Goal: Task Accomplishment & Management: Manage account settings

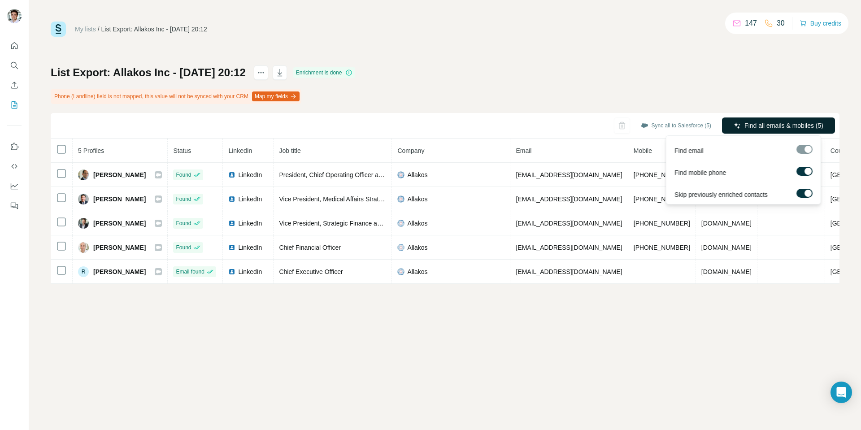
click at [779, 129] on span "Find all emails & mobiles (5)" at bounding box center [784, 125] width 79 height 9
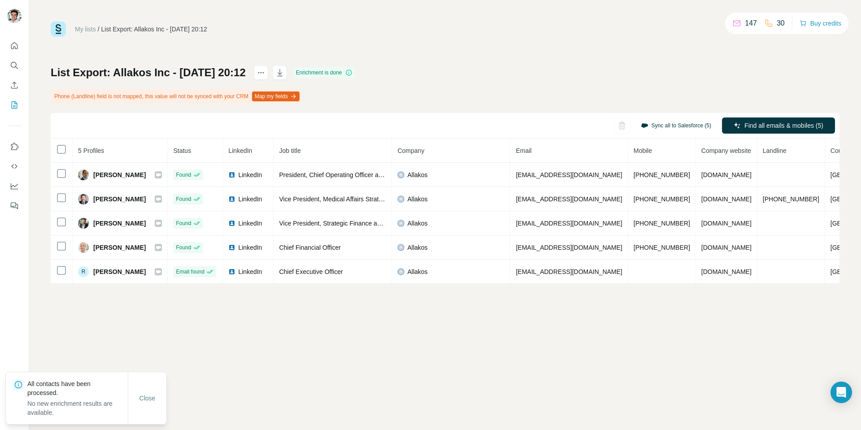
click at [688, 126] on button "Sync all to Salesforce (5)" at bounding box center [676, 125] width 83 height 13
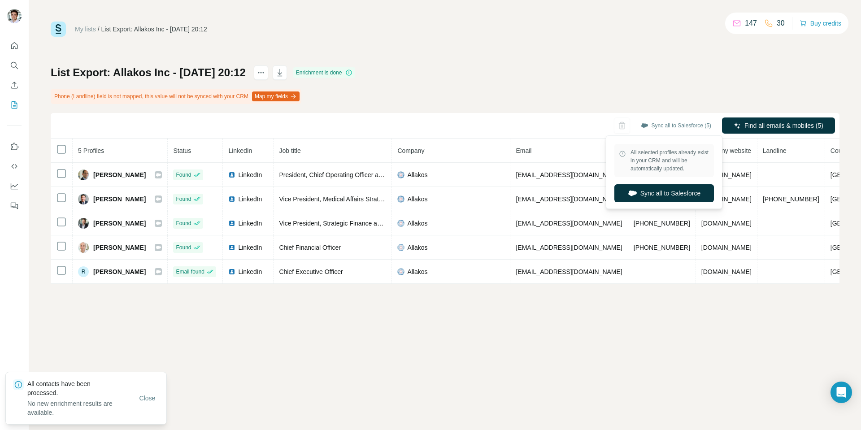
click at [691, 78] on div "List Export: Allakos Inc - 19/08/2025 20:12 Enrichment is done Phone (Landline)…" at bounding box center [445, 174] width 789 height 218
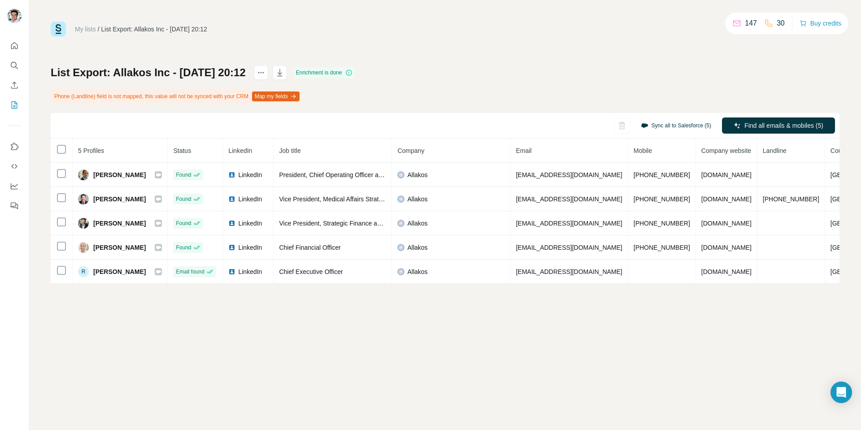
click at [659, 130] on button "Sync all to Salesforce (5)" at bounding box center [676, 125] width 83 height 13
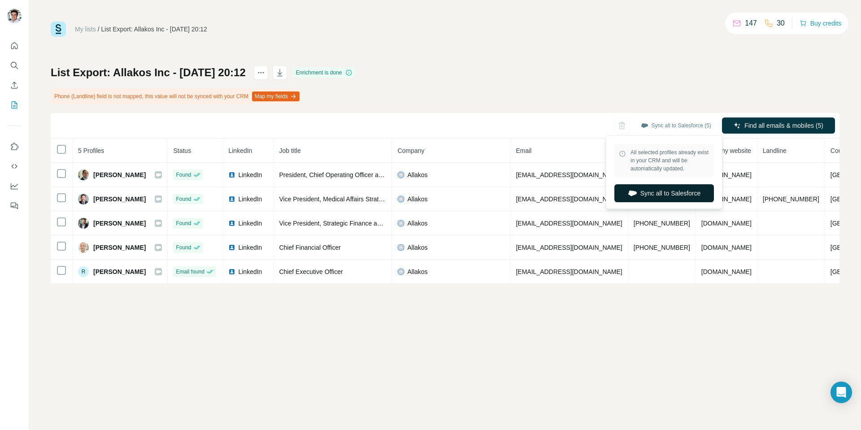
click at [657, 199] on button "Sync all to Salesforce" at bounding box center [664, 193] width 100 height 18
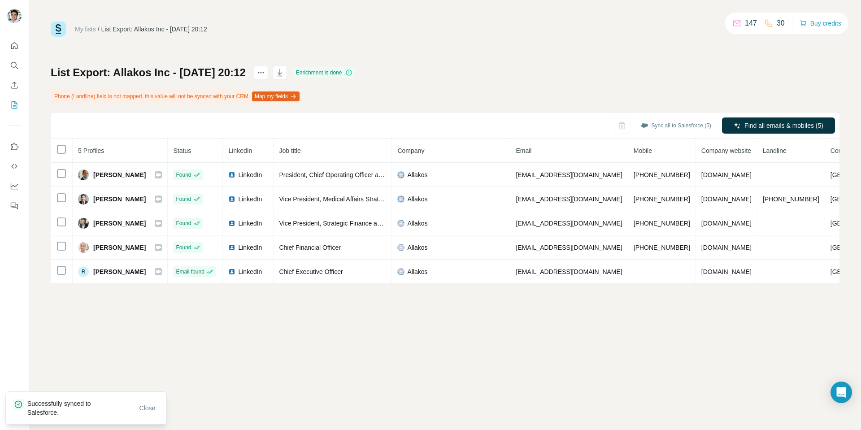
click at [75, 404] on p "Successfully synced to Salesforce." at bounding box center [77, 408] width 100 height 18
click at [405, 147] on th "Company" at bounding box center [451, 151] width 118 height 24
click at [284, 71] on icon "button" at bounding box center [279, 72] width 9 height 9
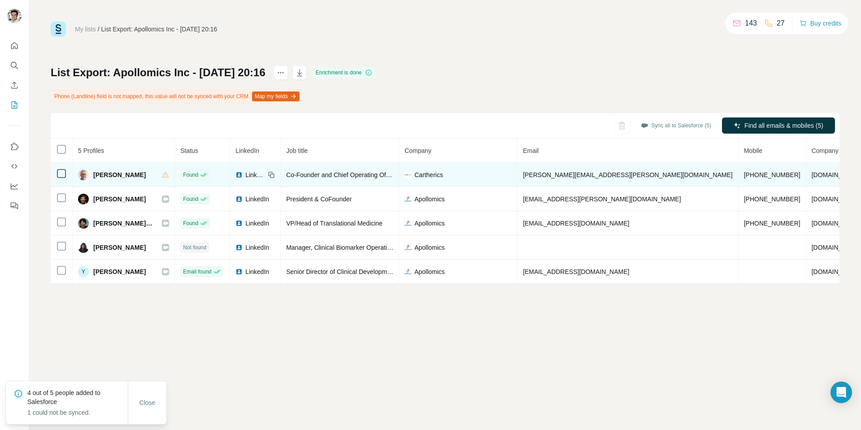
click at [62, 179] on icon at bounding box center [61, 173] width 11 height 11
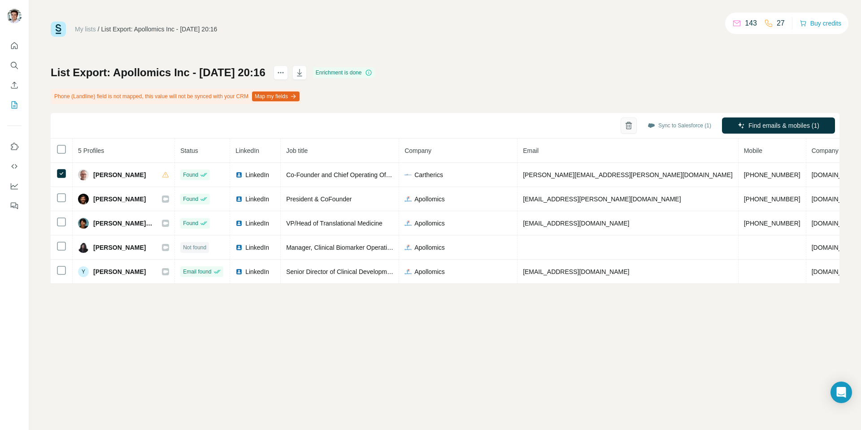
click at [628, 123] on icon "button" at bounding box center [628, 126] width 5 height 6
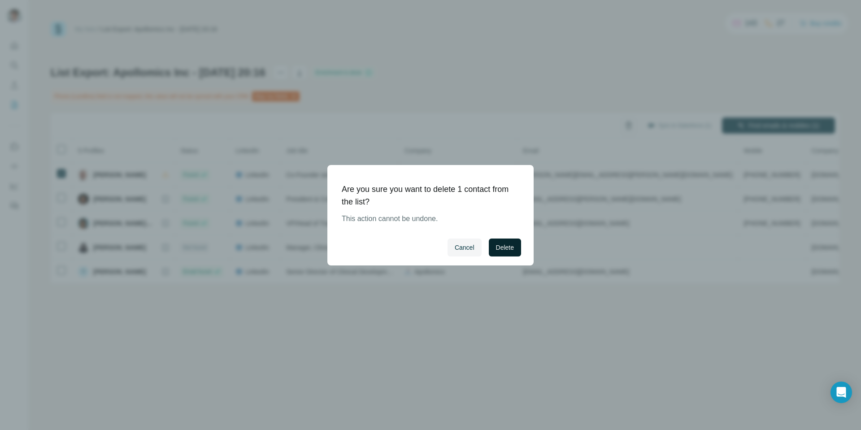
click at [505, 250] on span "Delete" at bounding box center [505, 247] width 18 height 9
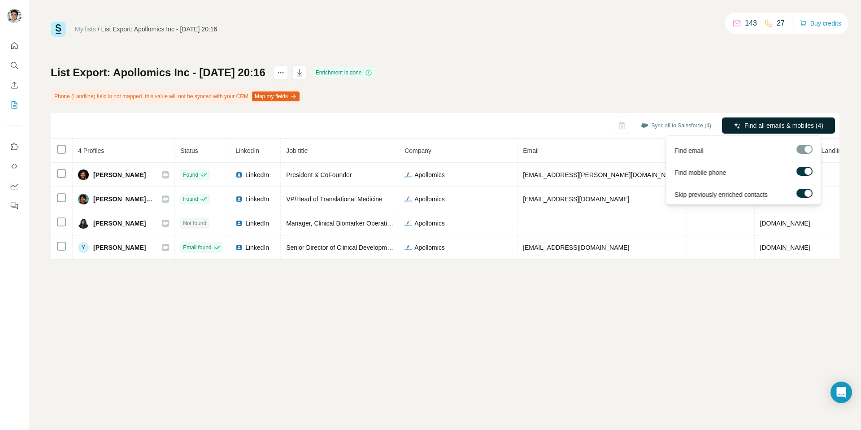
click at [774, 119] on button "Find all emails & mobiles (4)" at bounding box center [778, 126] width 113 height 16
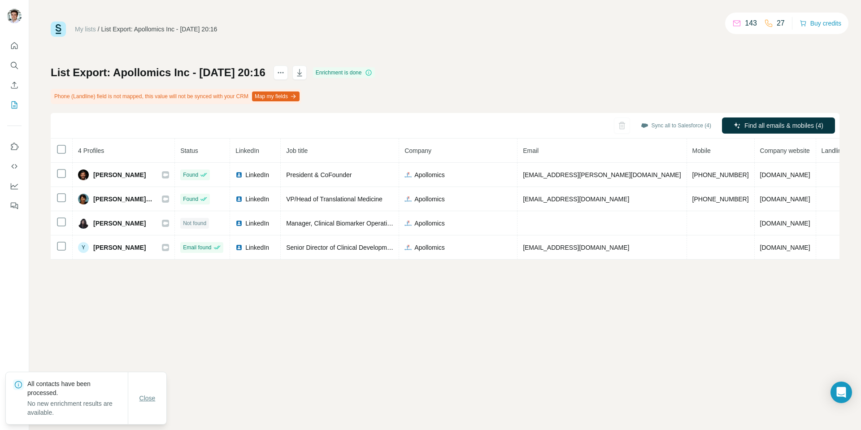
click at [145, 394] on span "Close" at bounding box center [147, 398] width 16 height 9
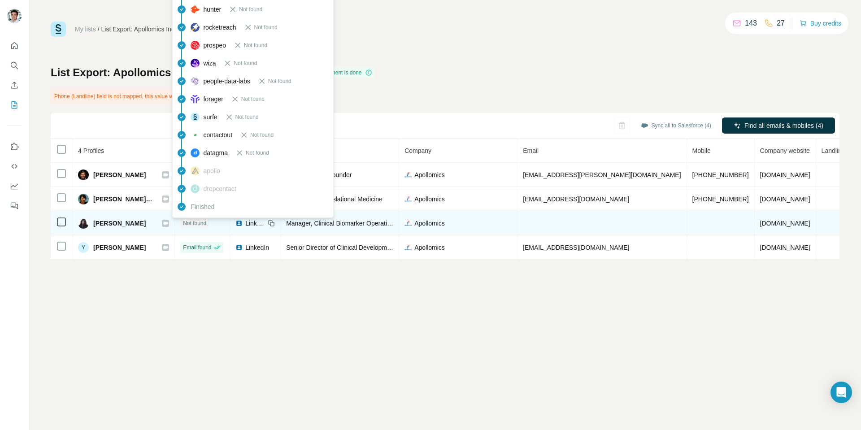
click at [188, 222] on span "Not found" at bounding box center [194, 223] width 23 height 8
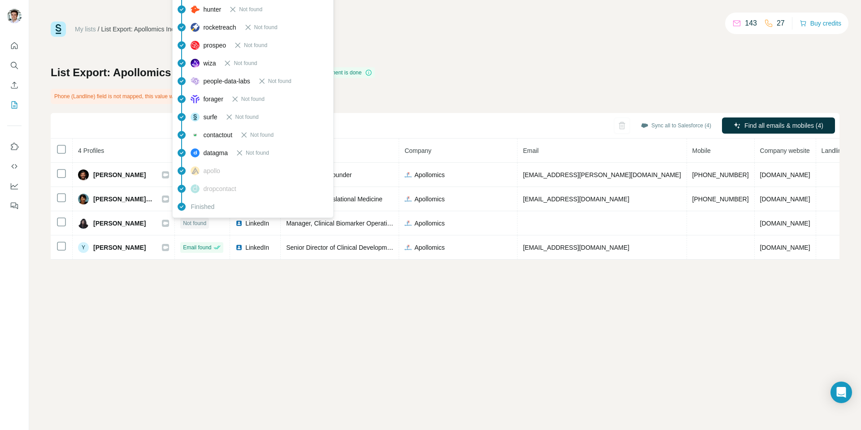
click at [501, 347] on div "My lists / List Export: Apollomics Inc - 19/08/2025 20:16 143 27 Buy credits Li…" at bounding box center [445, 215] width 832 height 430
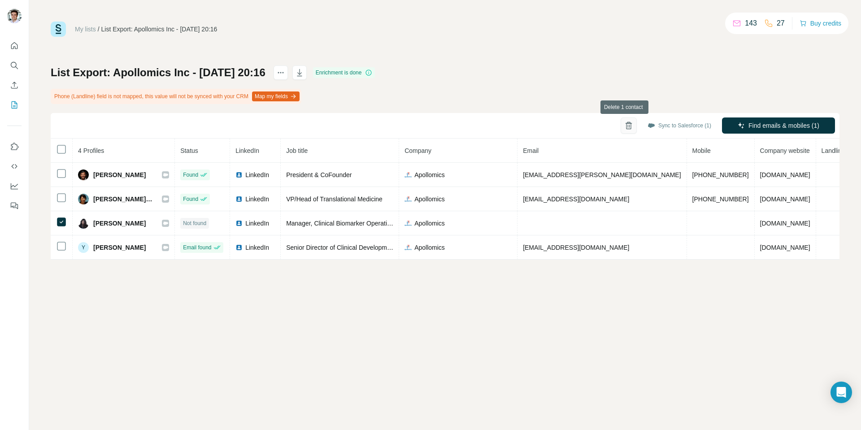
click at [626, 126] on icon "button" at bounding box center [628, 126] width 5 height 6
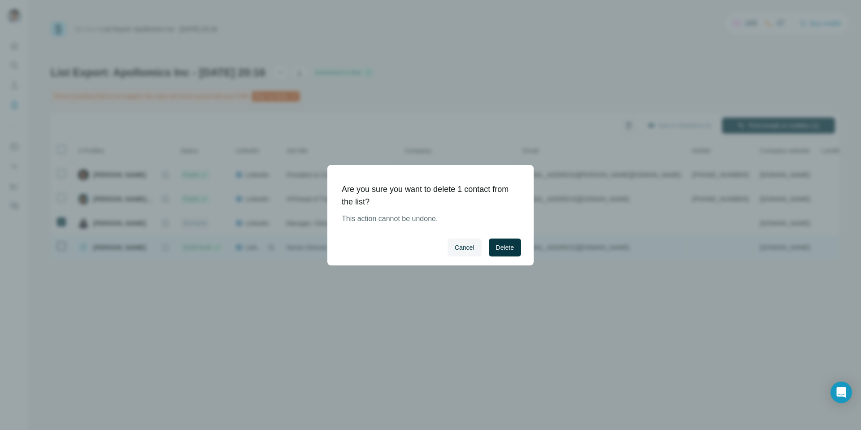
click at [515, 247] on button "Delete" at bounding box center [505, 248] width 32 height 18
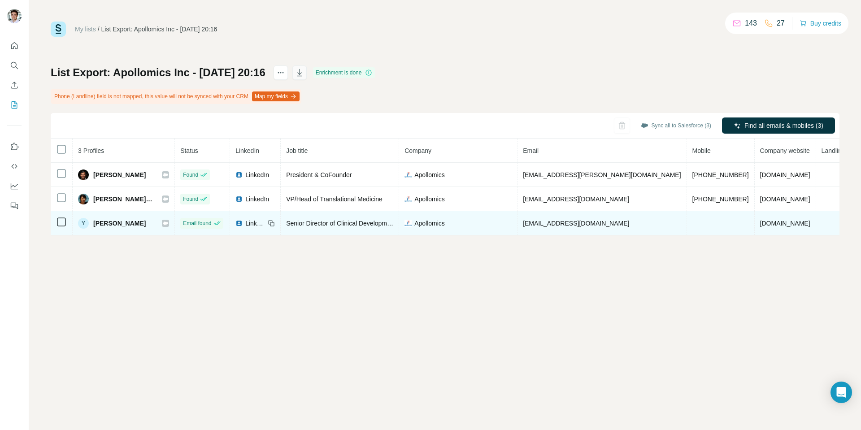
click at [304, 70] on icon "button" at bounding box center [299, 72] width 9 height 9
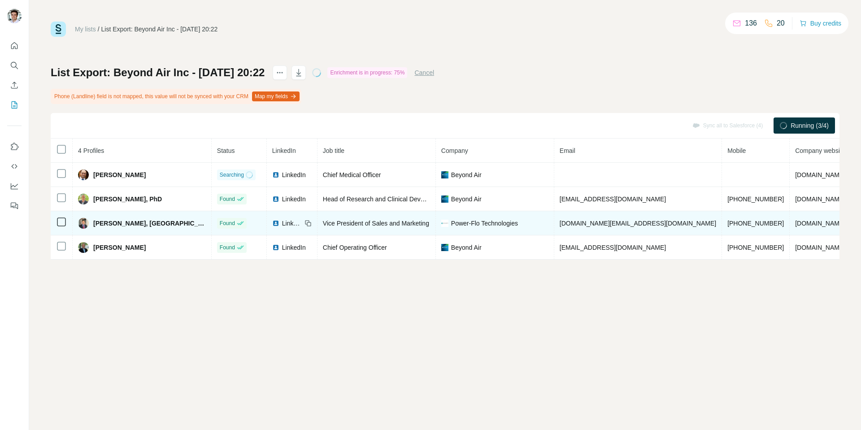
click at [451, 225] on span "Power-Flo Technologies" at bounding box center [484, 223] width 67 height 9
click at [795, 225] on span "powerflotechnologies.com" at bounding box center [820, 223] width 50 height 7
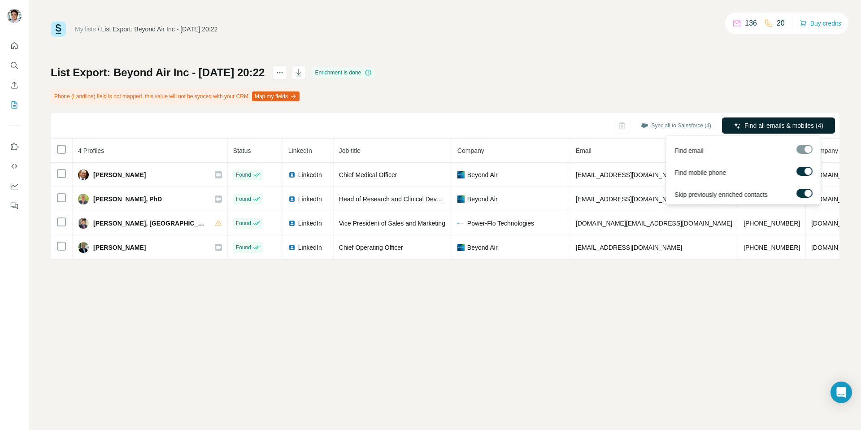
click at [759, 129] on span "Find all emails & mobiles (4)" at bounding box center [784, 125] width 79 height 9
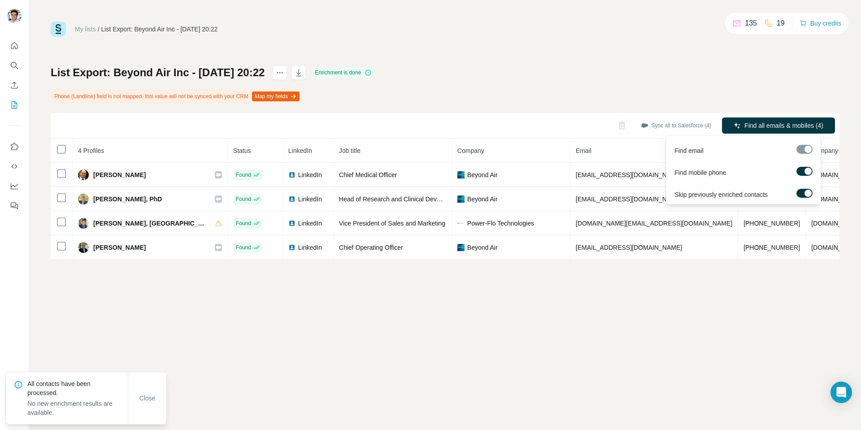
click at [806, 148] on div at bounding box center [805, 149] width 16 height 9
click at [640, 327] on div "My lists / List Export: Beyond Air Inc - 19/08/2025 20:22 135 19 Buy credits Li…" at bounding box center [445, 215] width 832 height 430
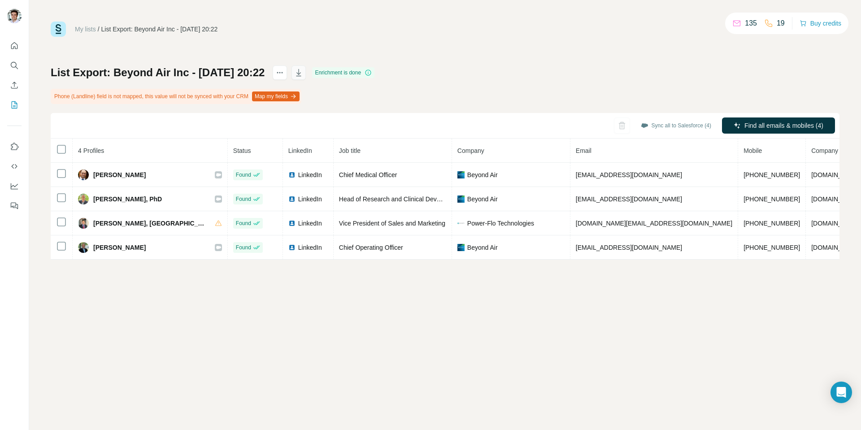
click at [306, 78] on button "button" at bounding box center [299, 72] width 14 height 14
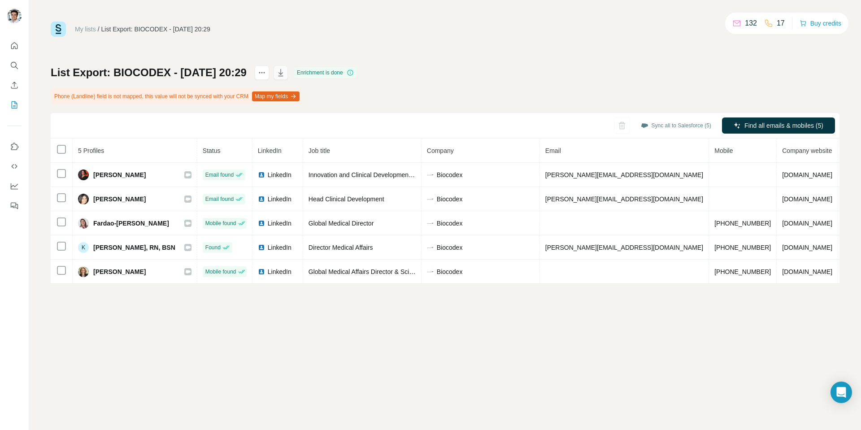
click at [285, 71] on icon "button" at bounding box center [280, 72] width 9 height 9
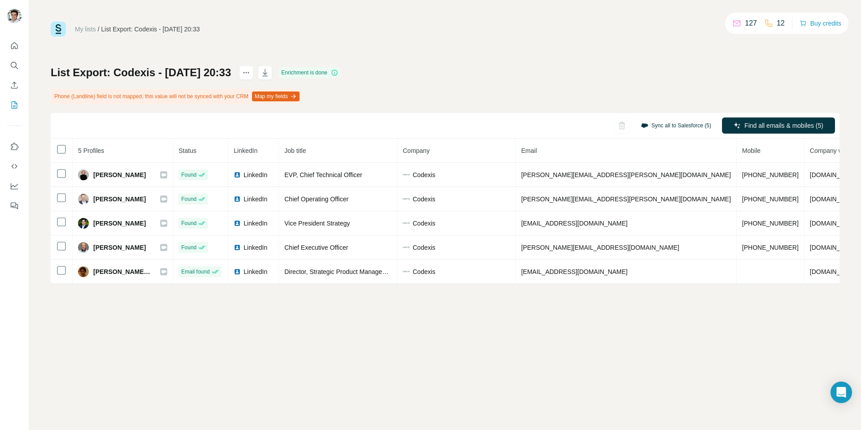
click at [695, 123] on button "Sync all to Salesforce (5)" at bounding box center [676, 125] width 83 height 13
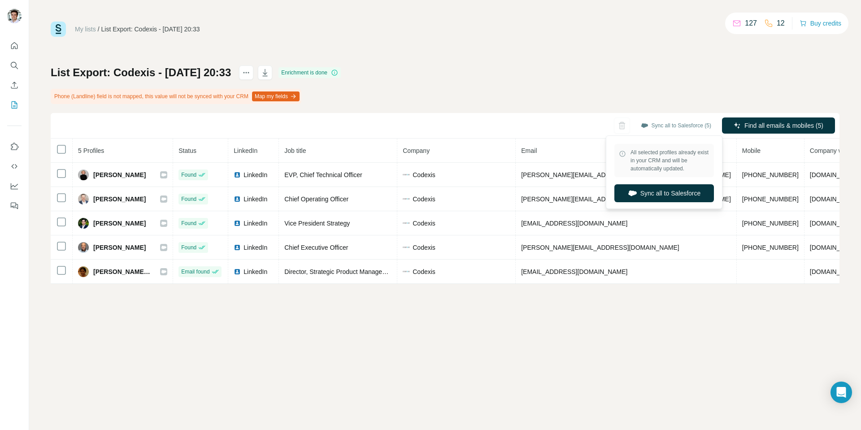
click at [659, 183] on div "All selected profiles already exist in your CRM and will be automatically updat…" at bounding box center [664, 172] width 112 height 69
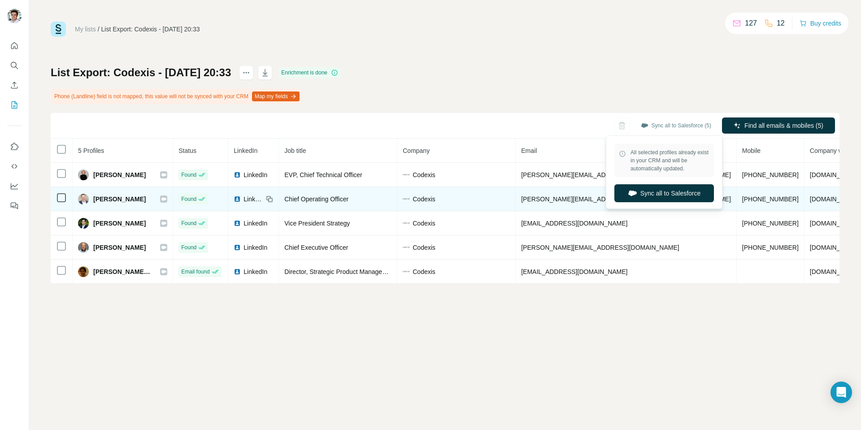
click at [659, 187] on button "Sync all to Salesforce" at bounding box center [664, 193] width 100 height 18
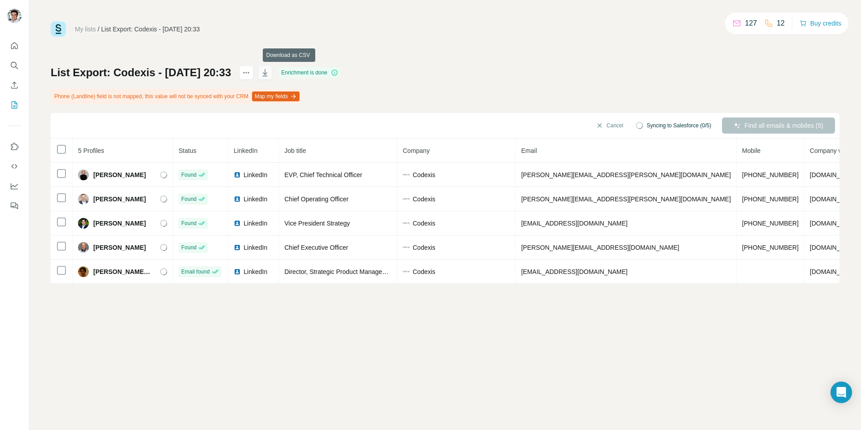
click at [270, 77] on icon "button" at bounding box center [265, 72] width 9 height 9
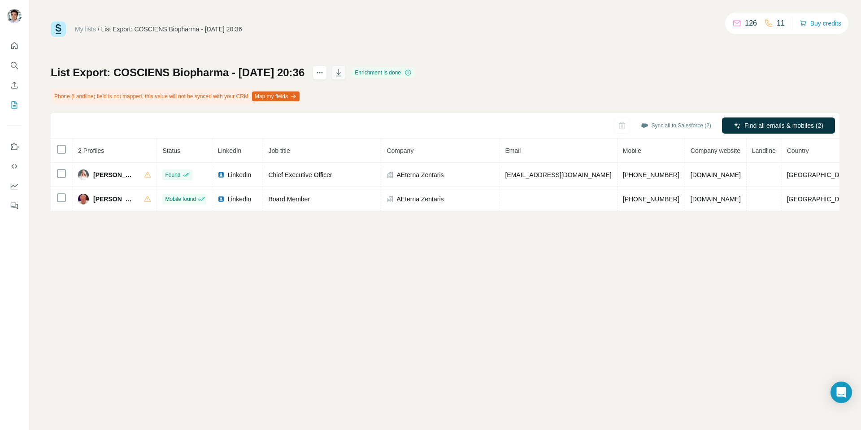
click at [343, 75] on icon "button" at bounding box center [338, 72] width 9 height 9
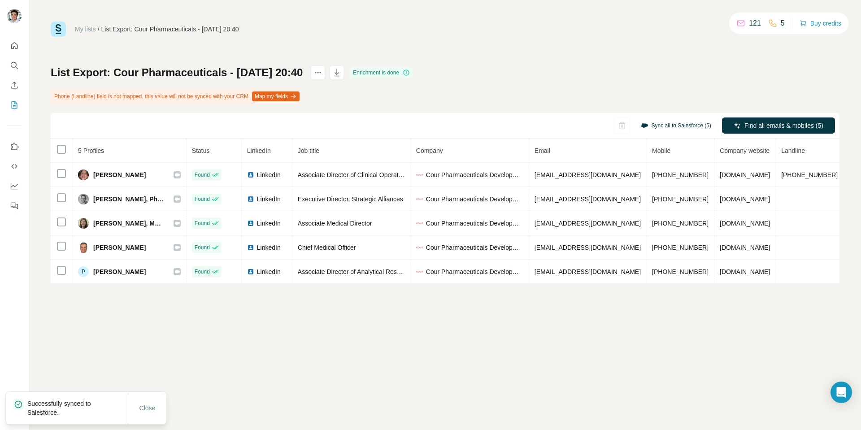
click at [693, 126] on button "Sync all to Salesforce (5)" at bounding box center [676, 125] width 83 height 13
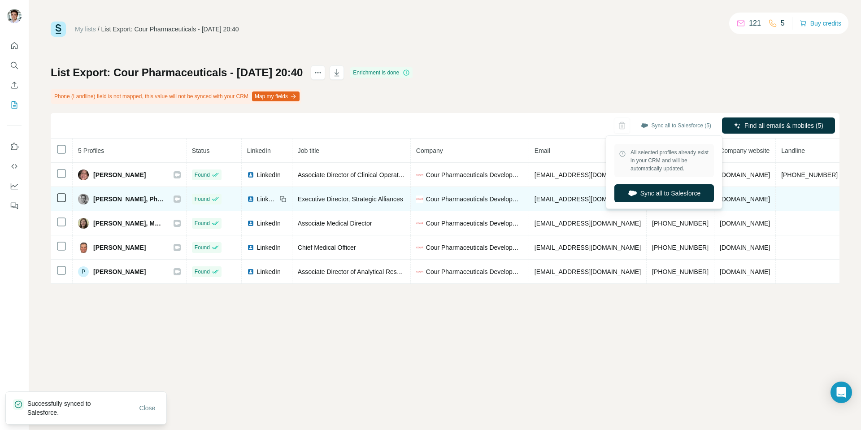
drag, startPoint x: 651, startPoint y: 193, endPoint x: 652, endPoint y: 200, distance: 6.7
click at [652, 193] on button "Sync all to Salesforce" at bounding box center [664, 193] width 100 height 18
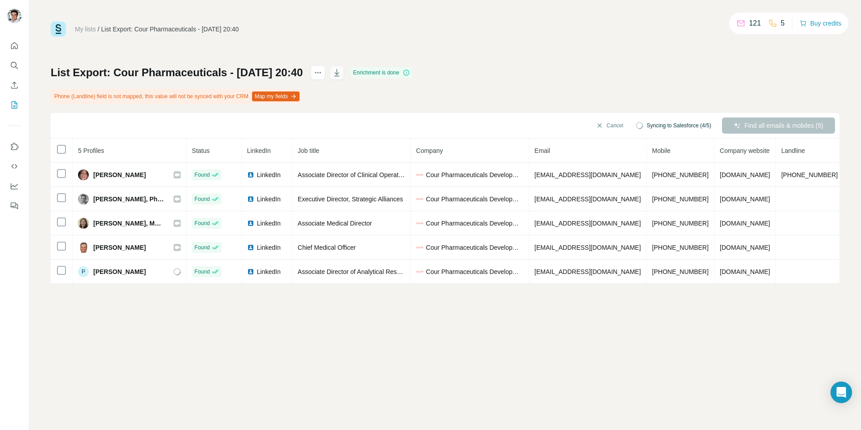
click at [341, 70] on icon "button" at bounding box center [336, 72] width 9 height 9
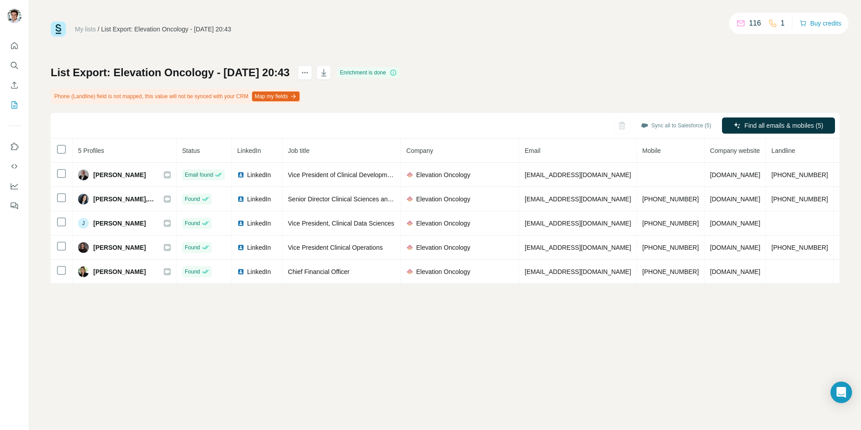
click at [610, 22] on div "My lists / List Export: Elevation Oncology - 19/08/2025 20:43 116 1 Buy credits" at bounding box center [445, 29] width 789 height 15
click at [331, 73] on button "button" at bounding box center [324, 72] width 14 height 14
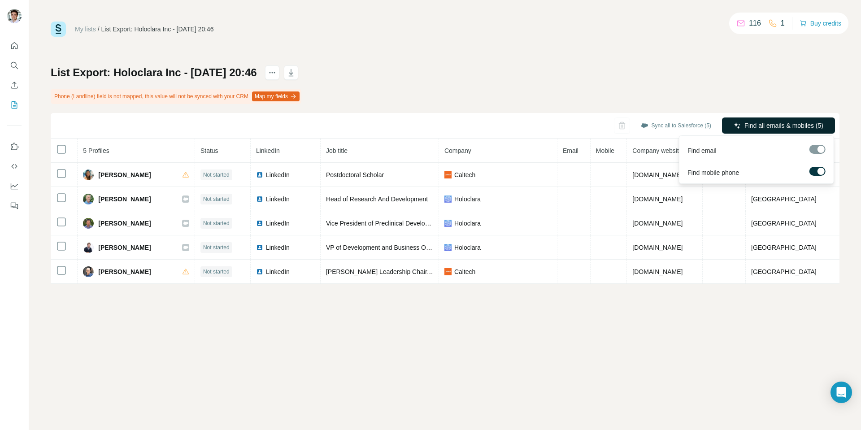
click at [817, 127] on span "Find all emails & mobiles (5)" at bounding box center [784, 125] width 79 height 9
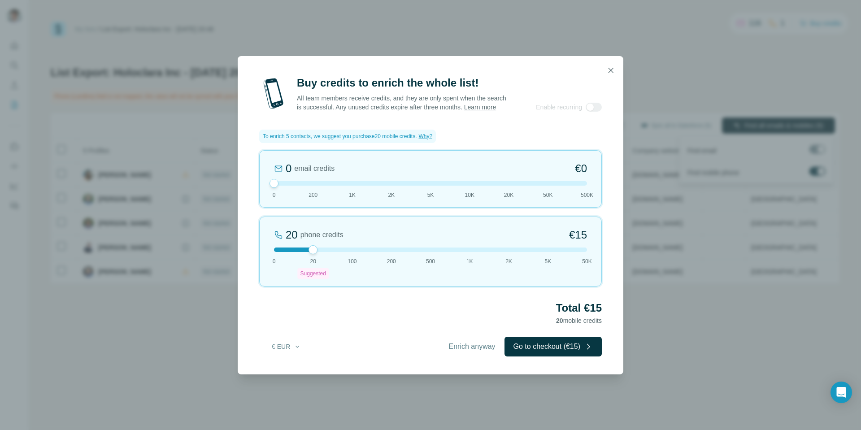
click at [607, 66] on icon "button" at bounding box center [610, 70] width 9 height 9
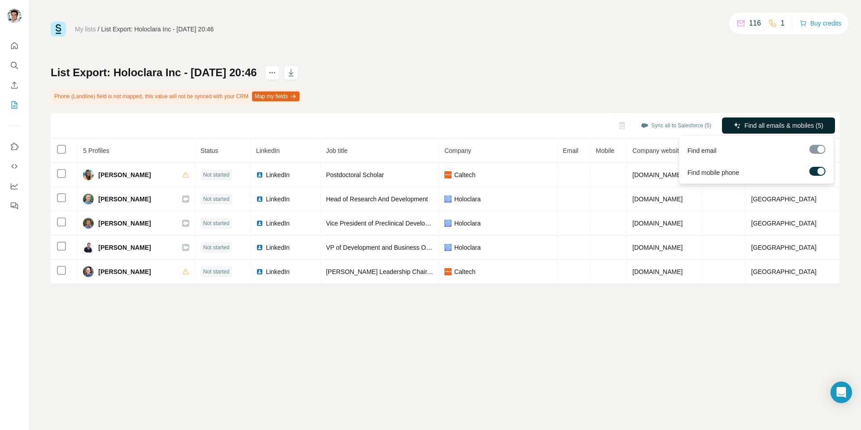
click at [750, 28] on p "116" at bounding box center [755, 23] width 12 height 11
click at [749, 26] on p "116" at bounding box center [755, 23] width 12 height 11
click at [781, 26] on p "1" at bounding box center [783, 23] width 4 height 11
click at [722, 90] on div "List Export: Holoclara Inc - [DATE] 20:46 Phone (Landline) field is not mapped,…" at bounding box center [445, 174] width 789 height 218
